Goal: Task Accomplishment & Management: Manage account settings

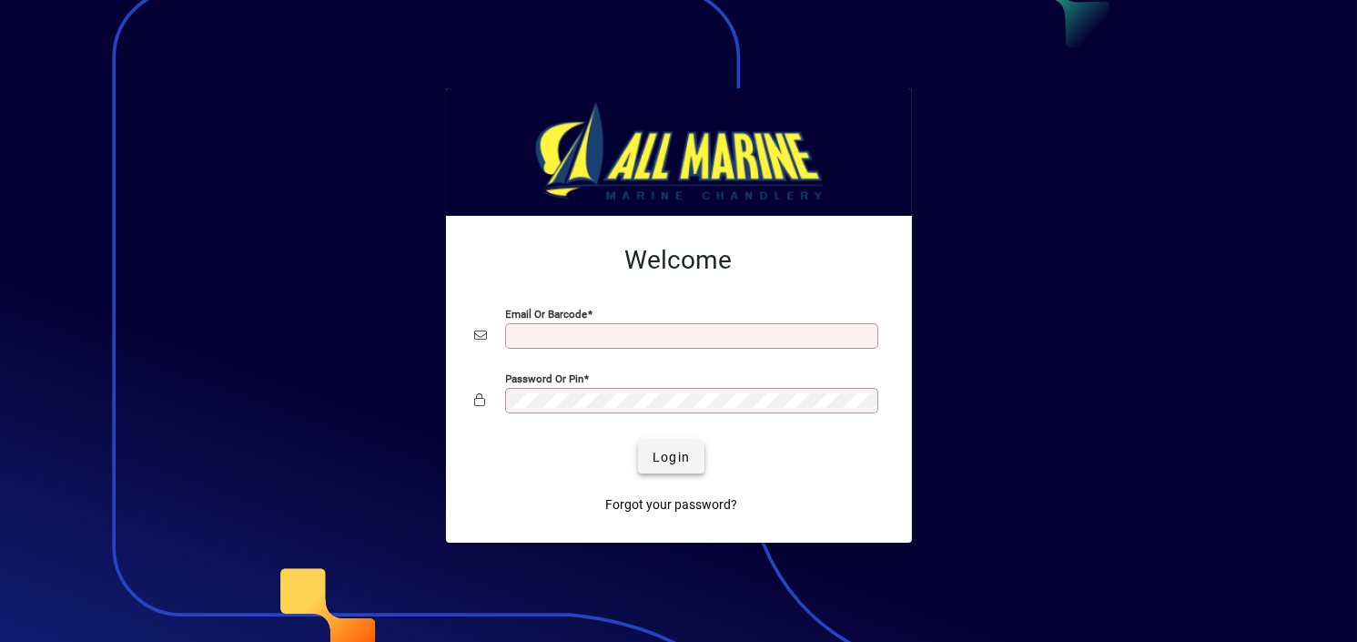
type input "**********"
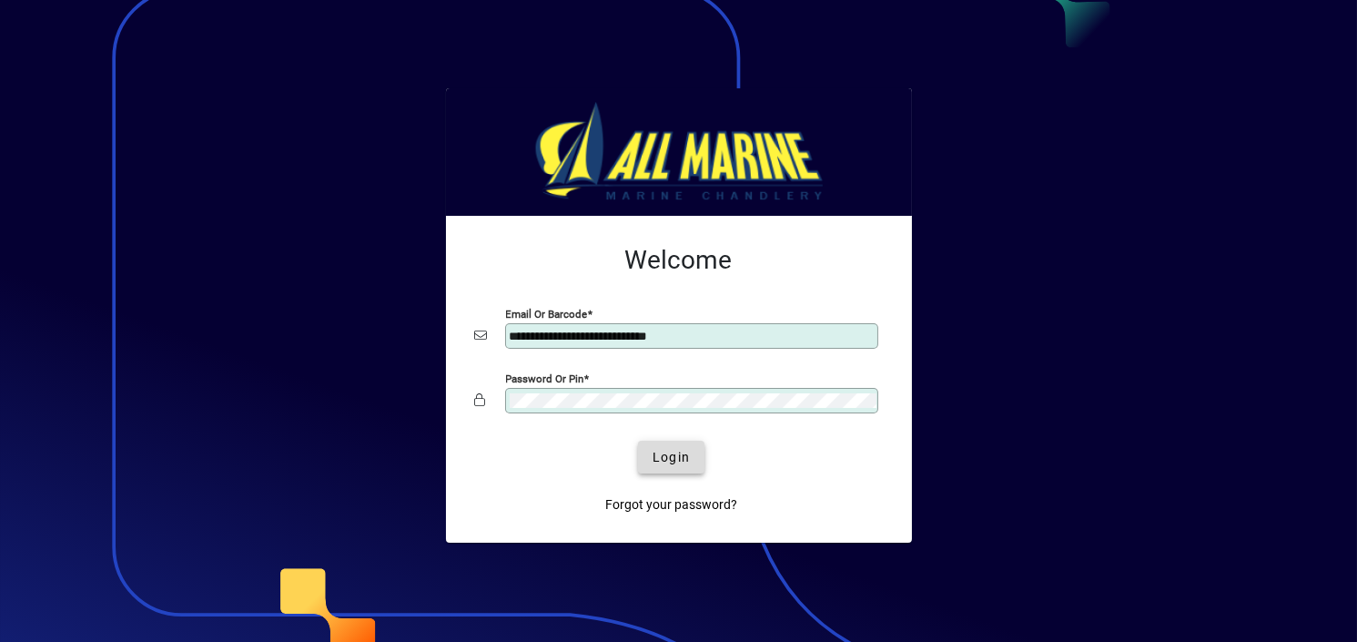
click at [667, 461] on span "Login" at bounding box center [670, 457] width 37 height 19
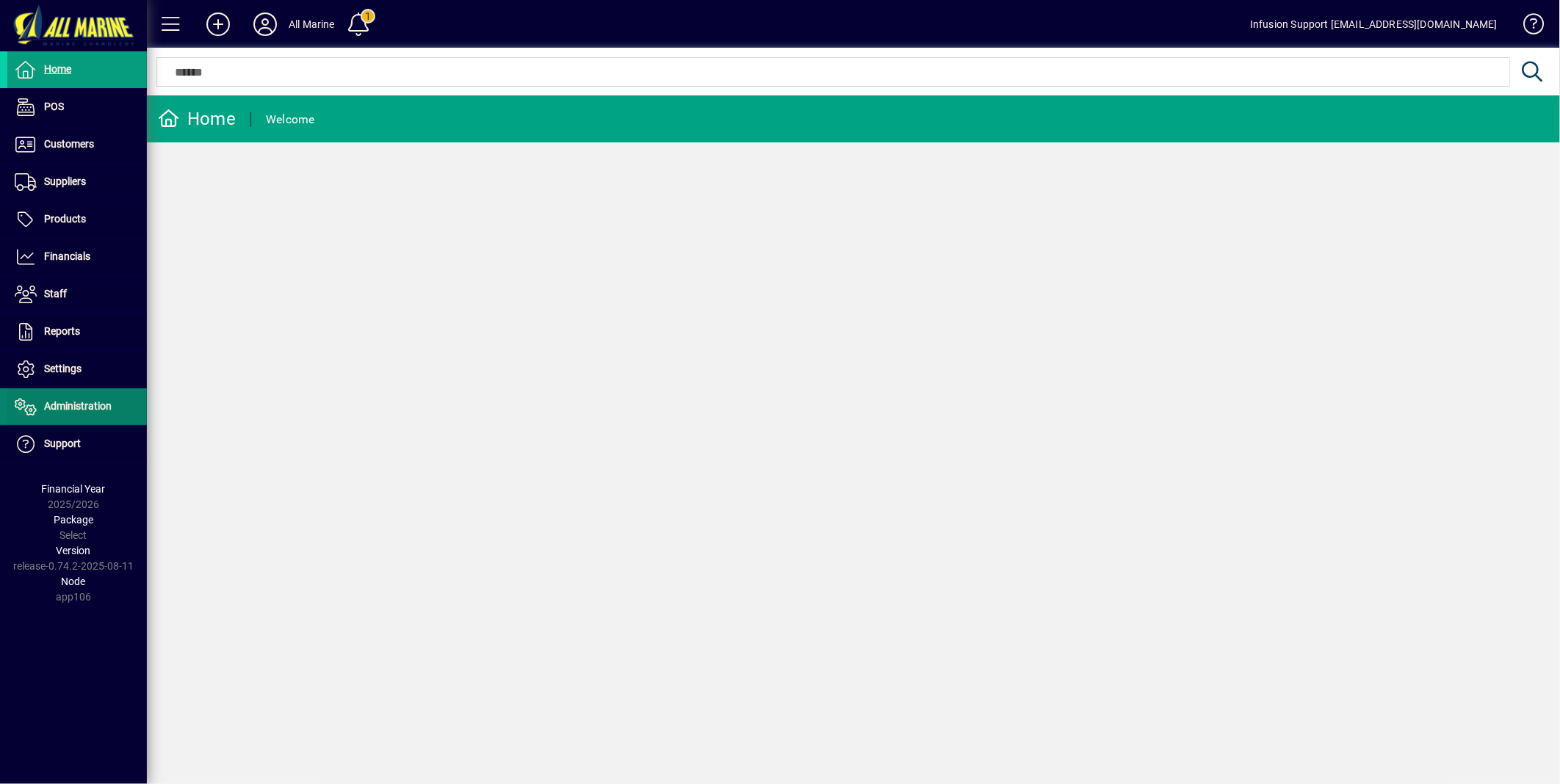
click at [71, 408] on span "Administration" at bounding box center [78, 406] width 68 height 12
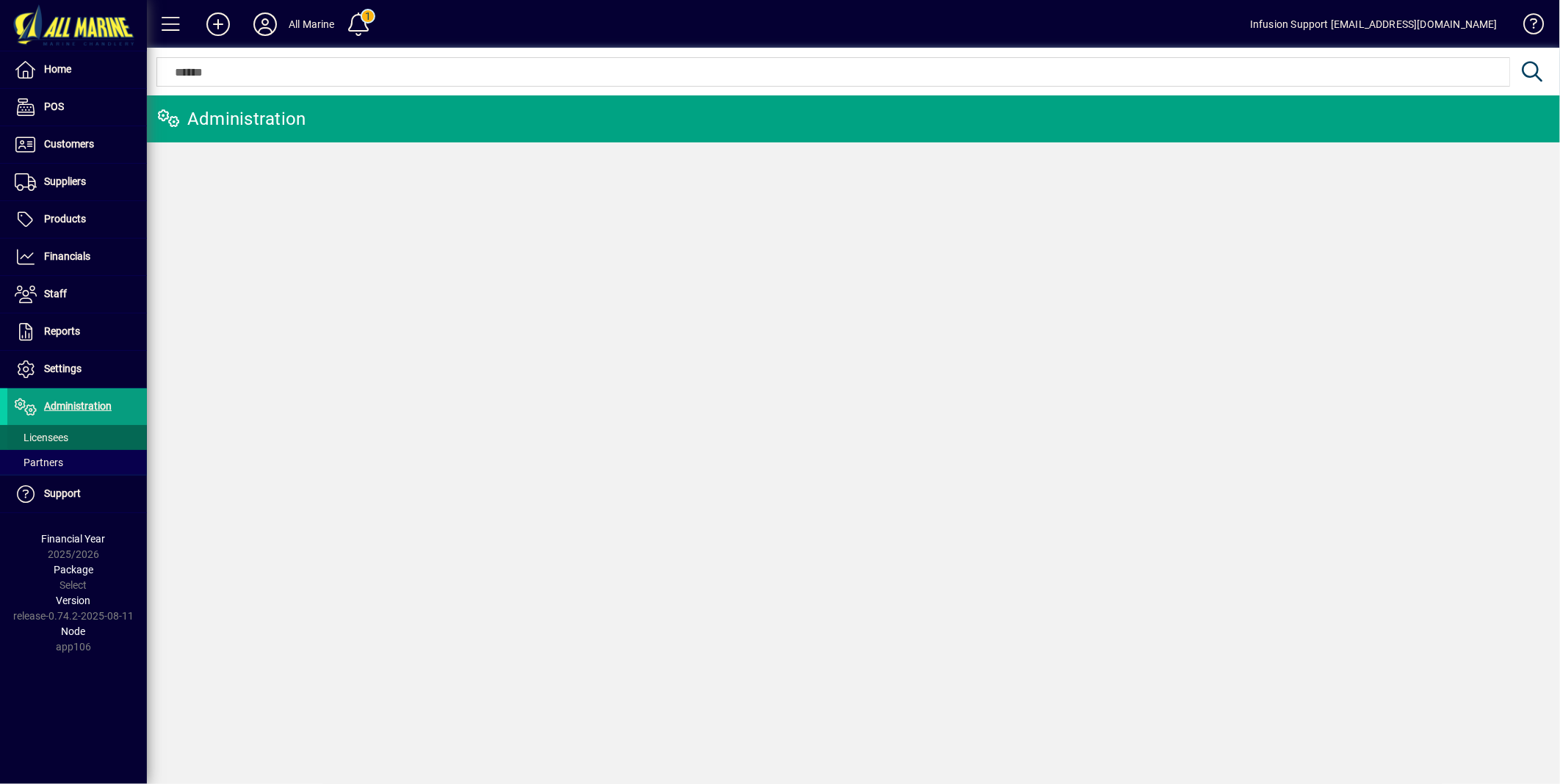
drag, startPoint x: 50, startPoint y: 435, endPoint x: 27, endPoint y: 444, distance: 24.7
click at [50, 435] on span "Licensees" at bounding box center [41, 437] width 53 height 12
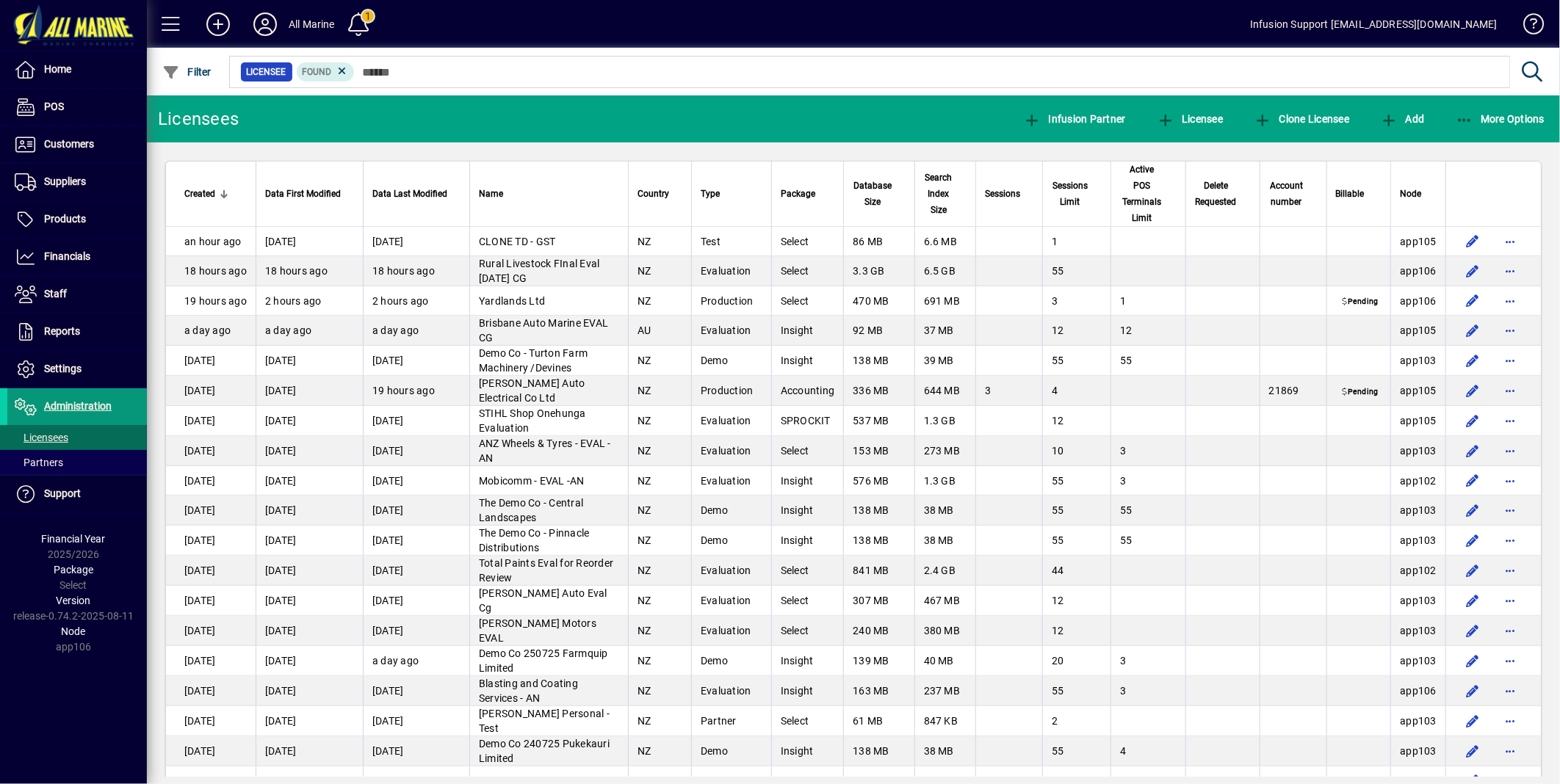
click at [61, 404] on span "Administration" at bounding box center [78, 406] width 68 height 12
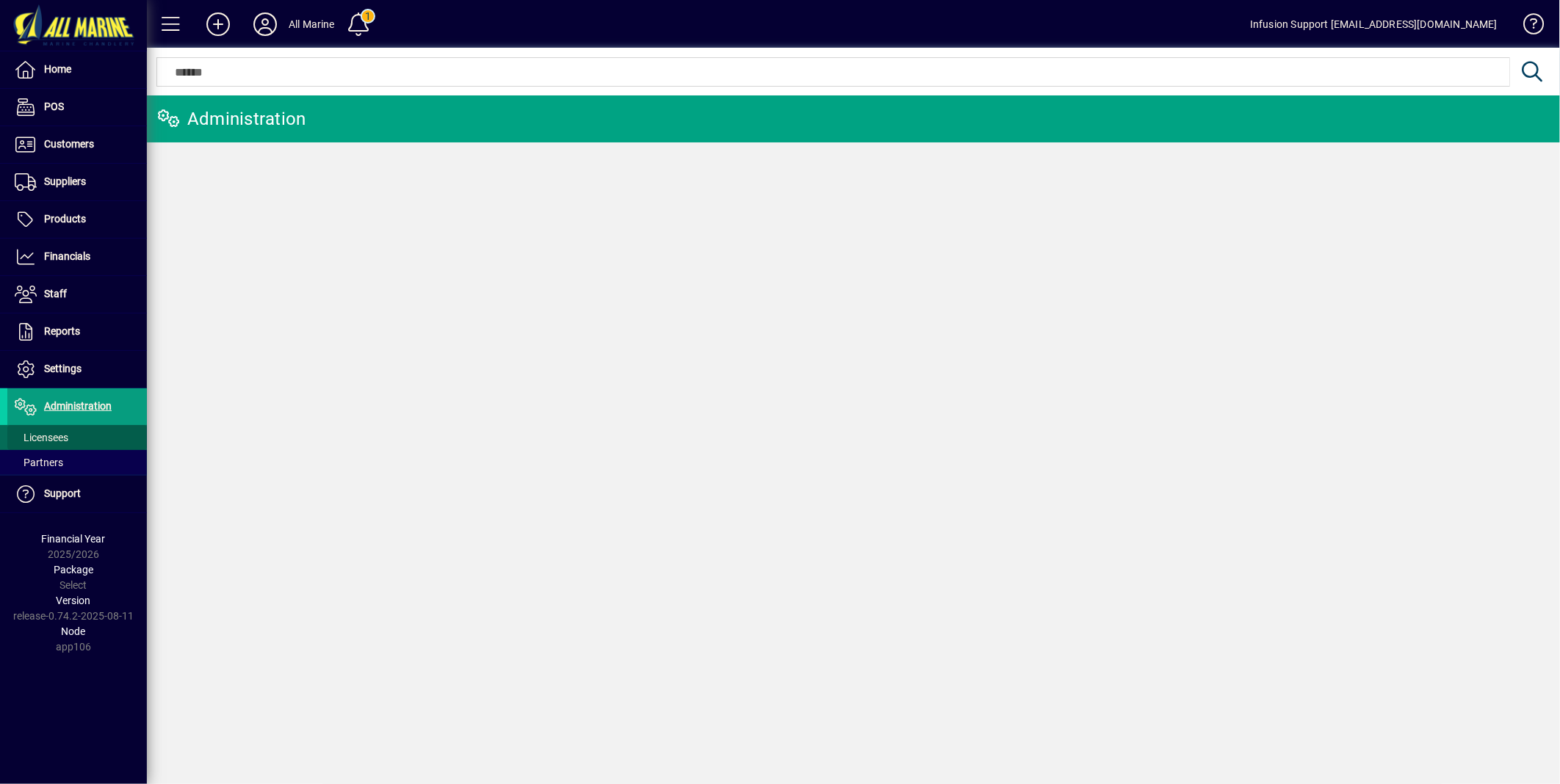
click at [54, 436] on span "Licensees" at bounding box center [41, 437] width 53 height 12
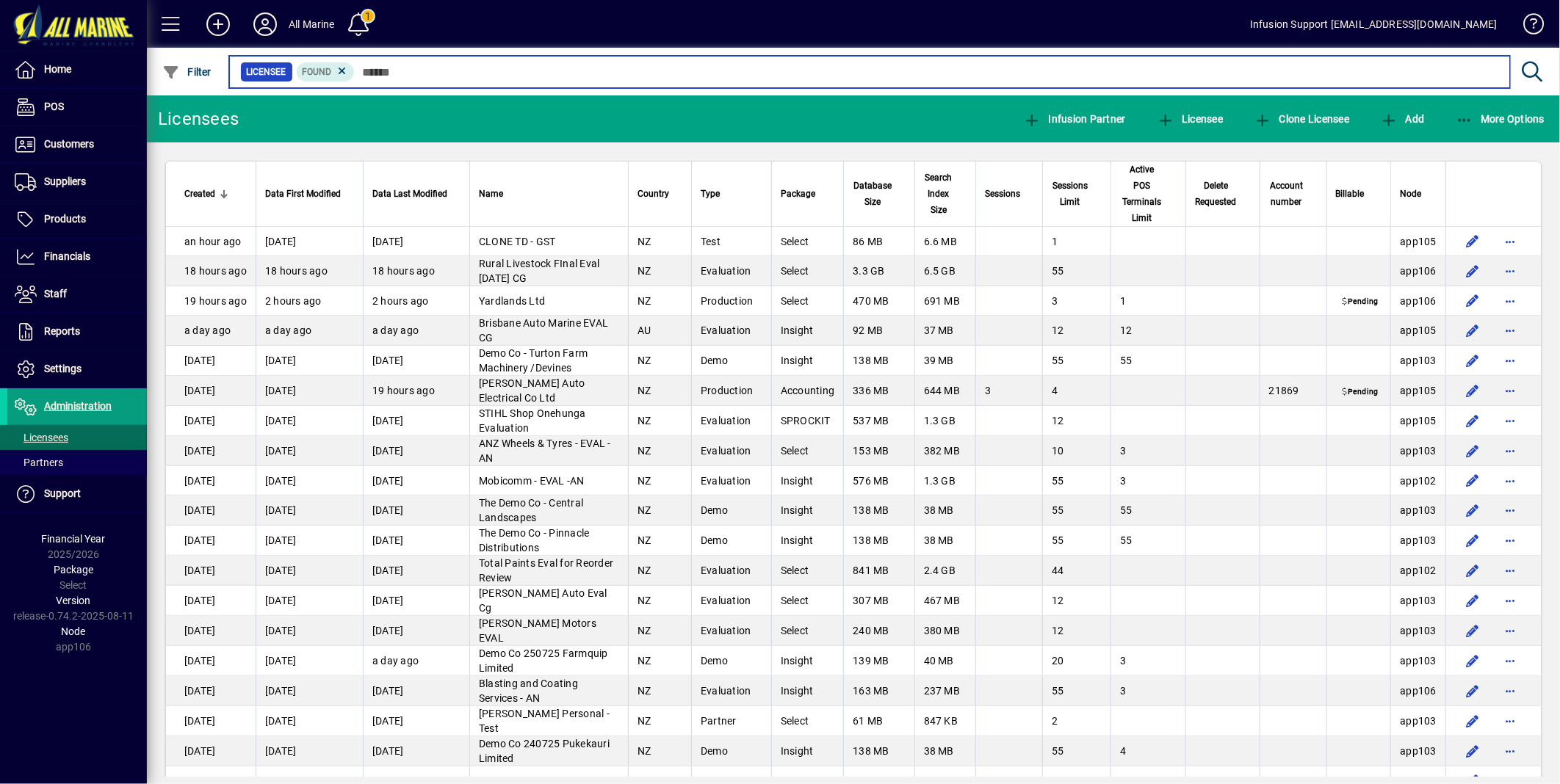
click at [465, 69] on input "text" at bounding box center [926, 71] width 1144 height 20
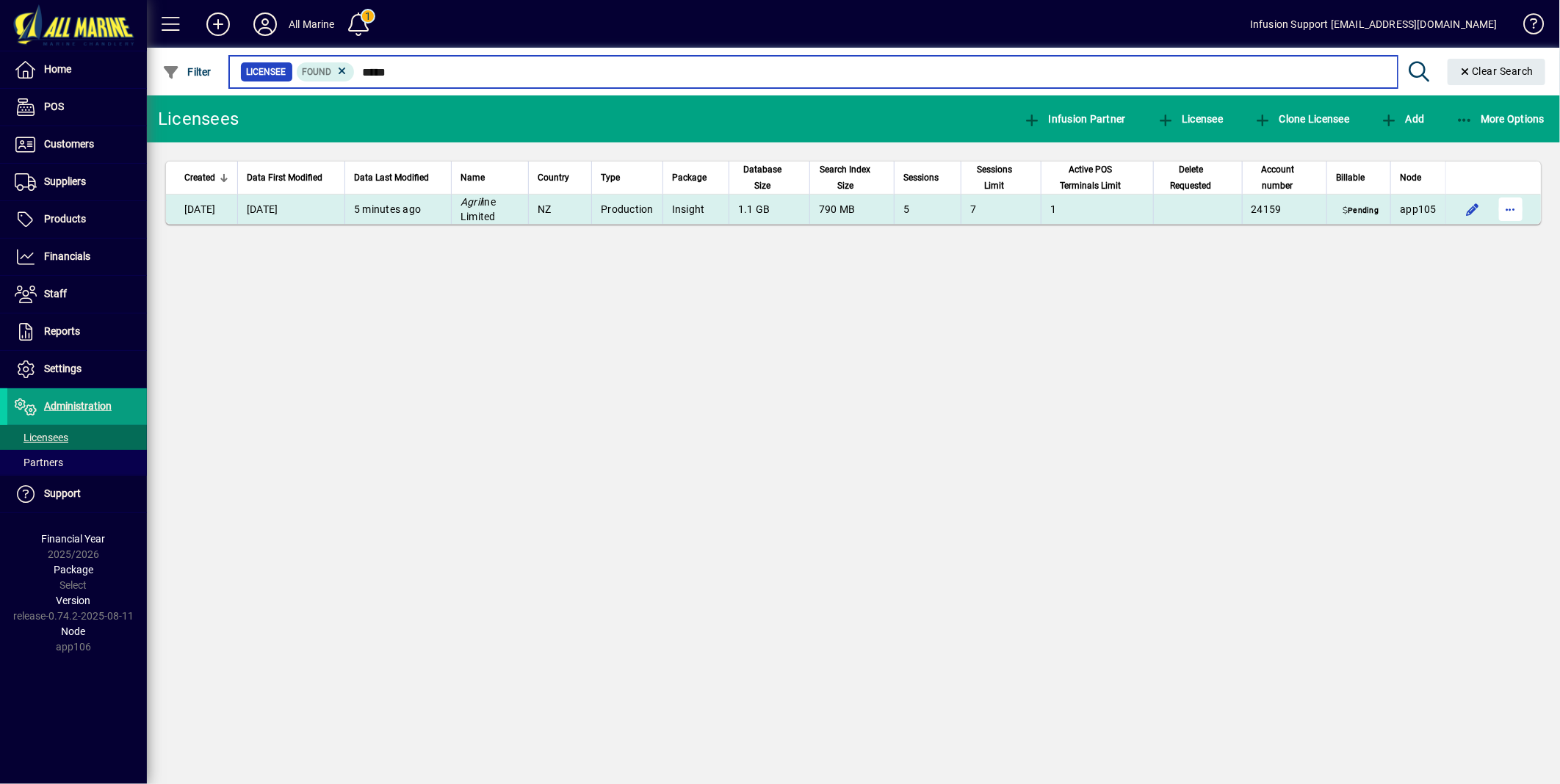
type input "*****"
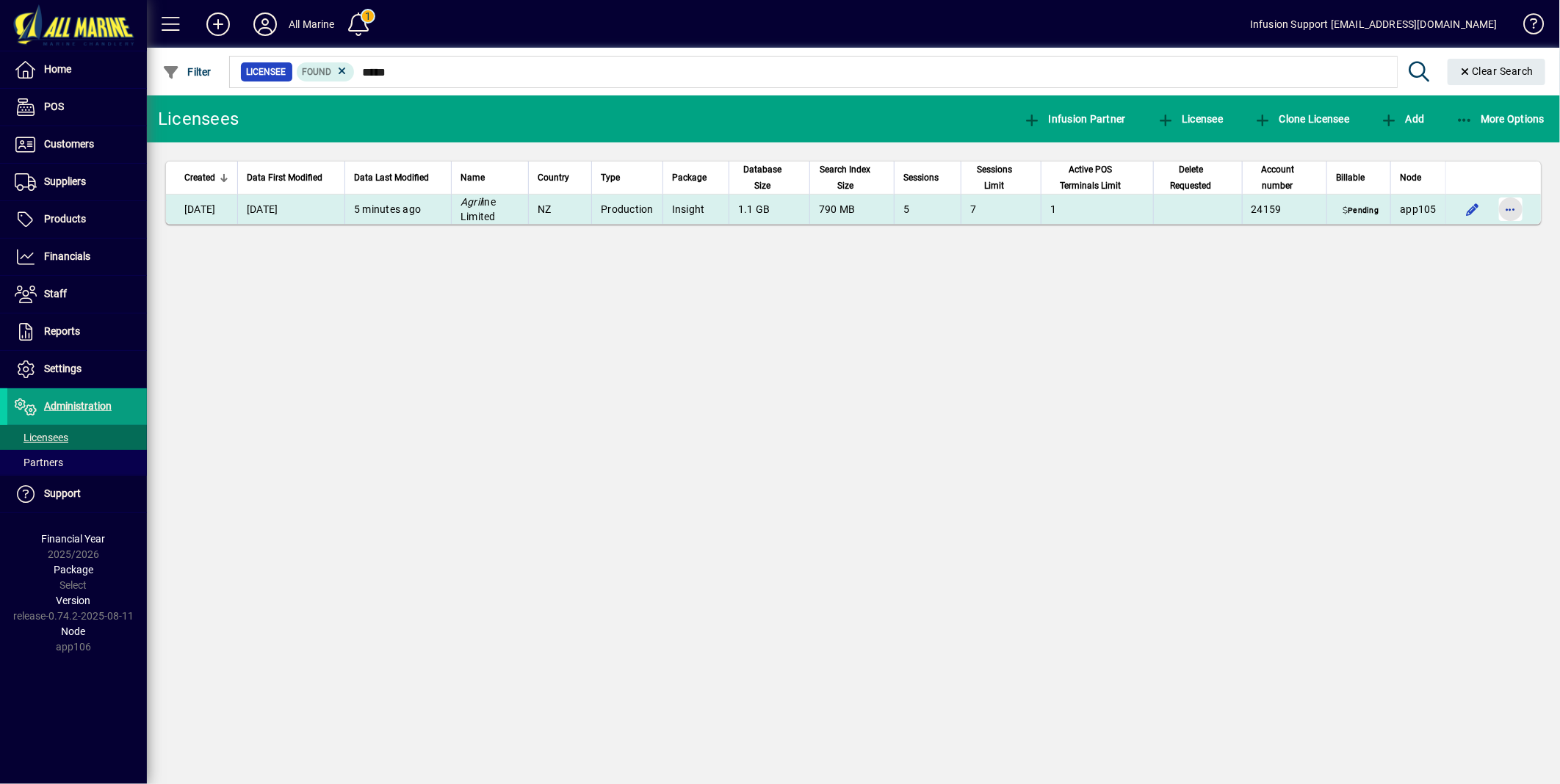
click at [1094, 211] on span "button" at bounding box center [1511, 210] width 36 height 35
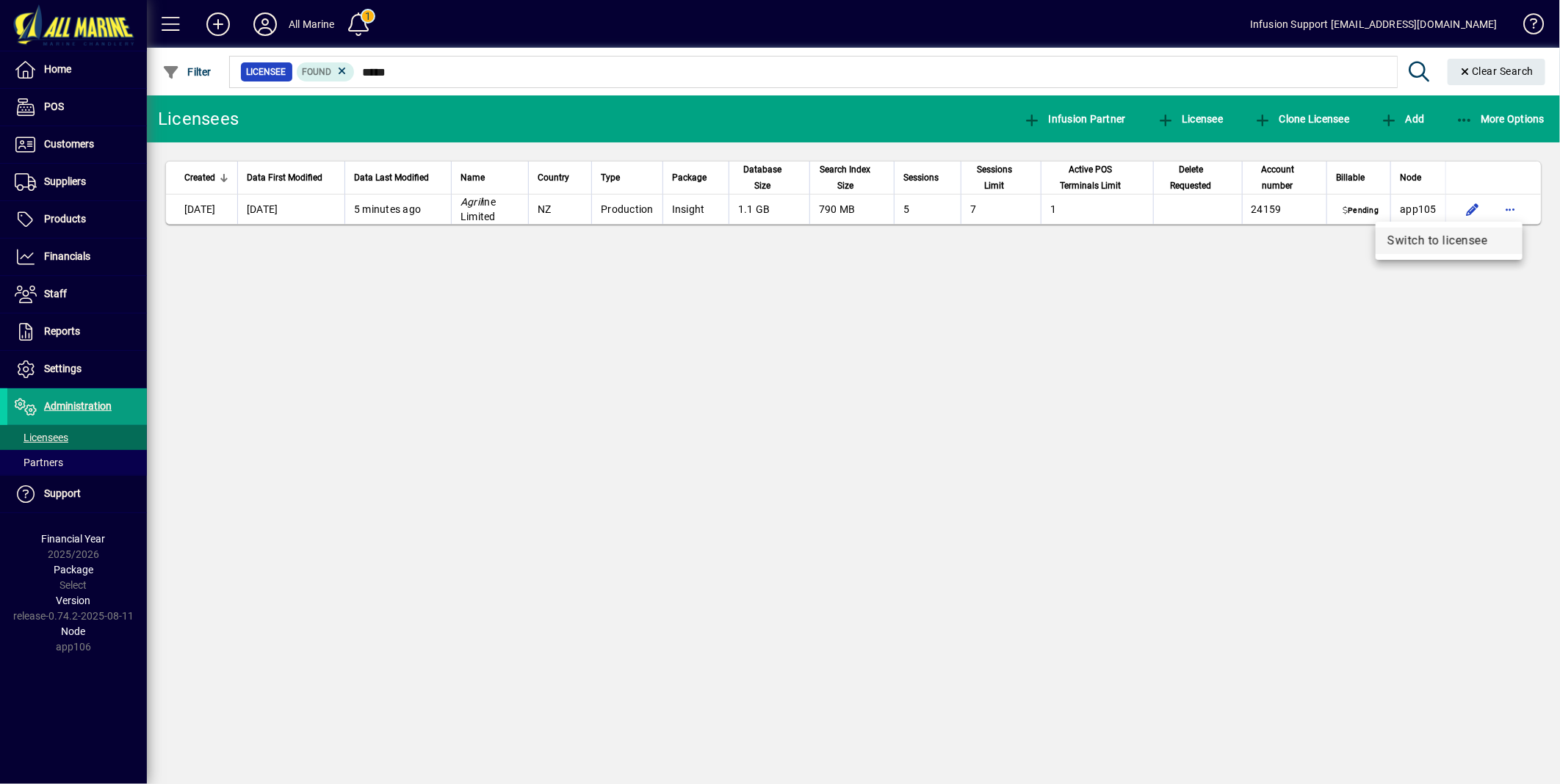
click at [1094, 244] on span "Switch to licensee" at bounding box center [1449, 241] width 123 height 18
